Goal: Task Accomplishment & Management: Manage account settings

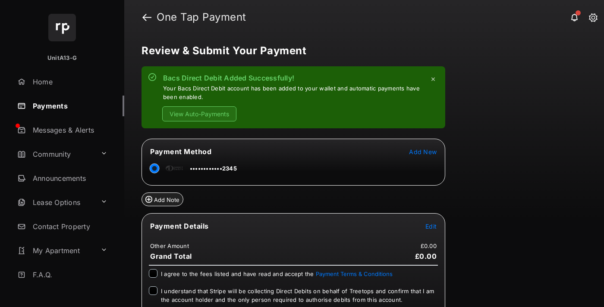
click at [67, 106] on link "Payments" at bounding box center [69, 106] width 110 height 21
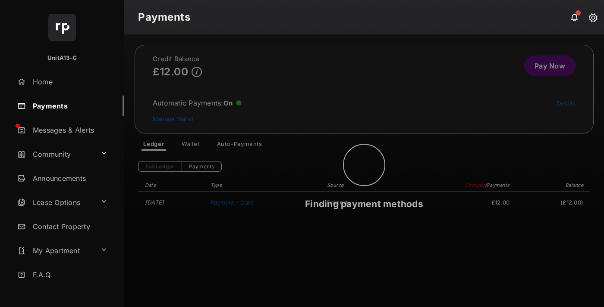
click at [173, 119] on link "Manage Wallet" at bounding box center [173, 119] width 41 height 7
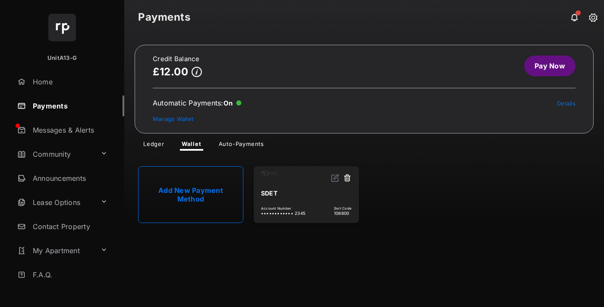
click at [566, 103] on link "Details" at bounding box center [566, 103] width 19 height 7
